Goal: Find specific page/section: Find specific page/section

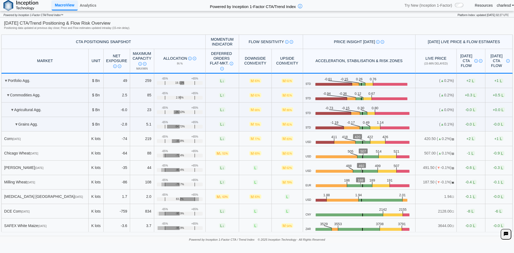
scroll to position [535, 0]
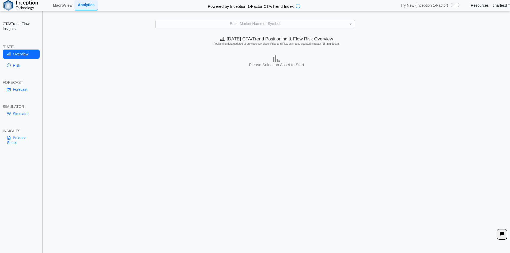
click at [198, 21] on div "Enter Market Name or Symbol" at bounding box center [255, 23] width 199 height 7
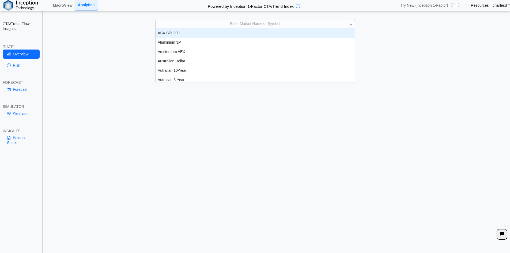
scroll to position [4, 4]
type input "****"
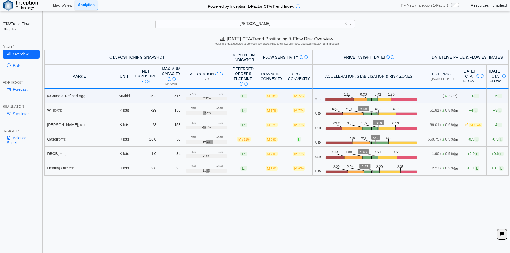
click at [56, 7] on link "MacroView" at bounding box center [63, 5] width 24 height 9
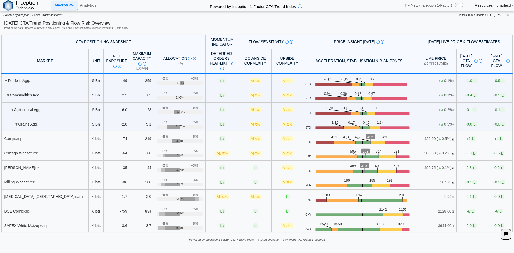
scroll to position [1499, 0]
